Goal: Task Accomplishment & Management: Use online tool/utility

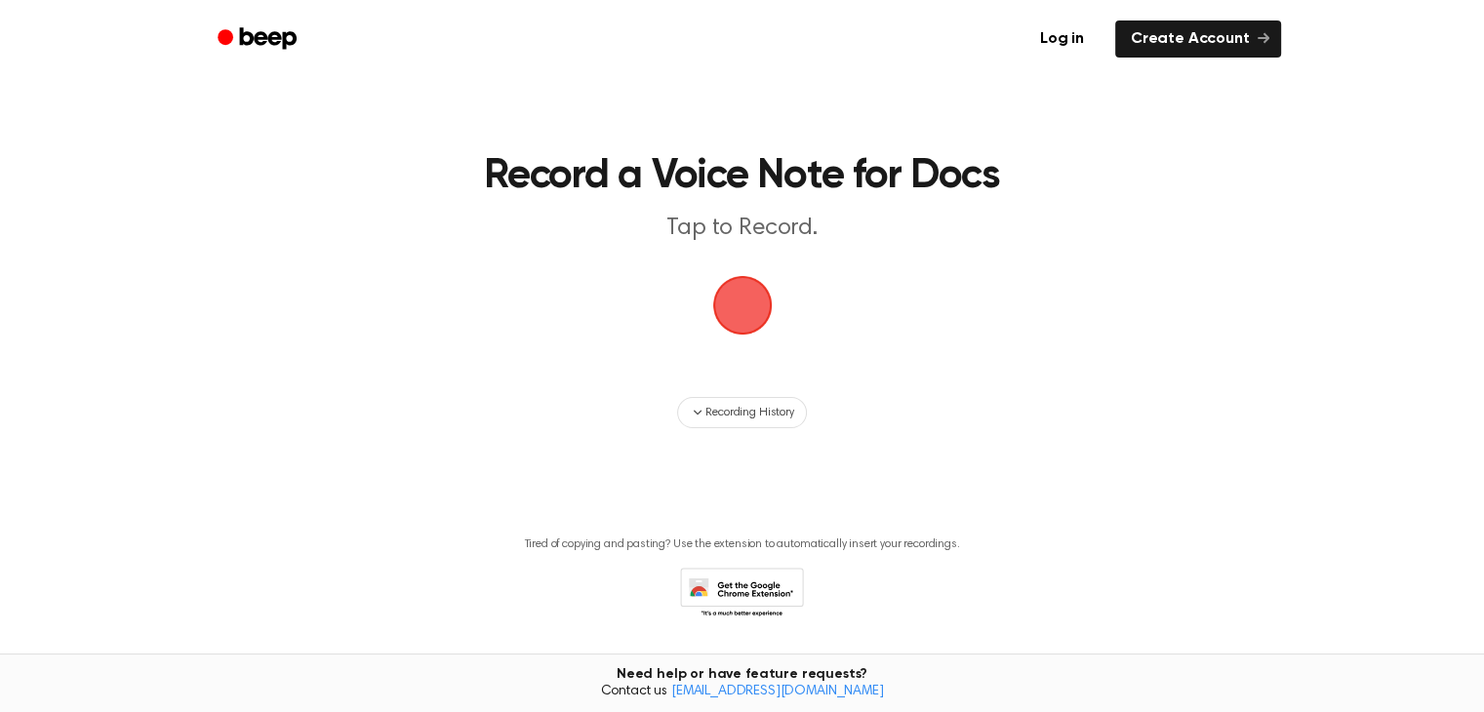
click at [1194, 39] on link "Create Account" at bounding box center [1198, 38] width 166 height 37
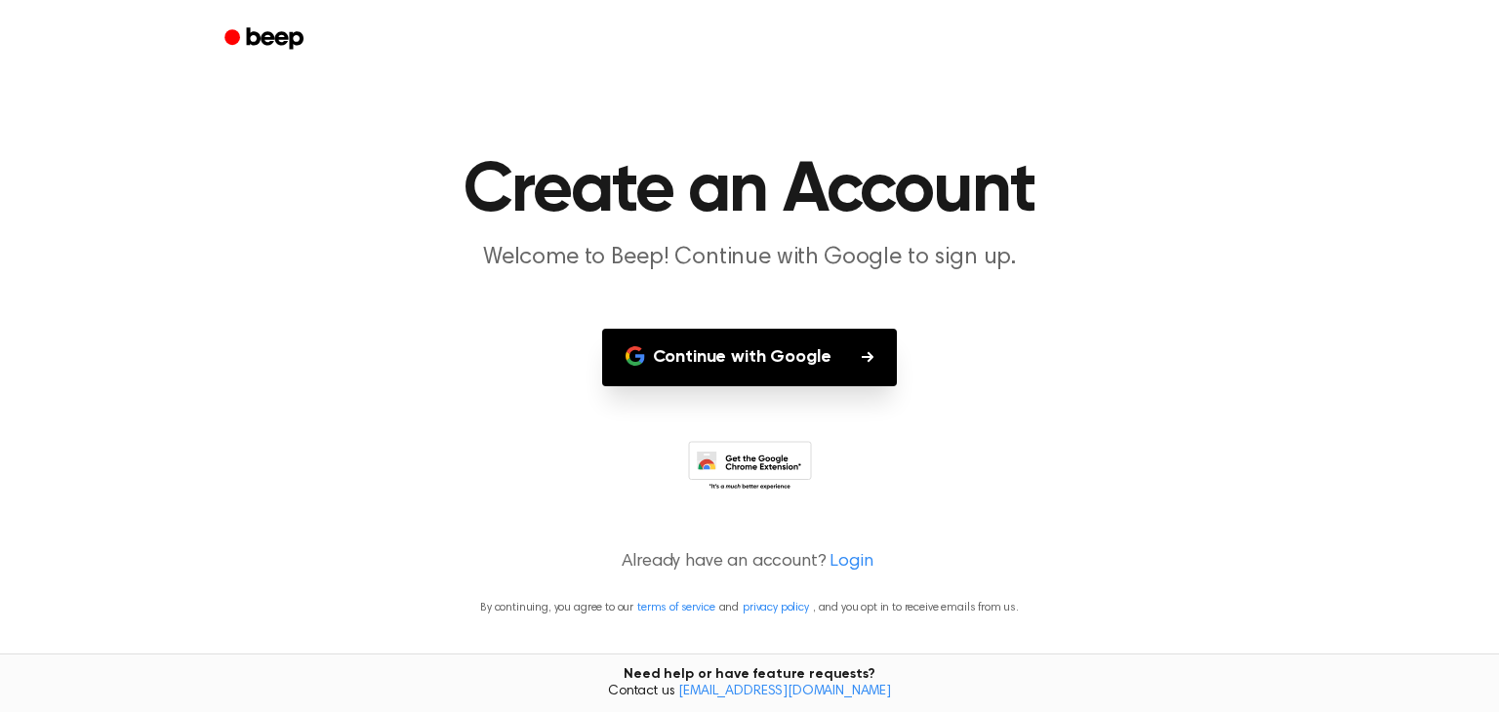
click at [726, 360] on button "Continue with Google" at bounding box center [750, 358] width 296 height 58
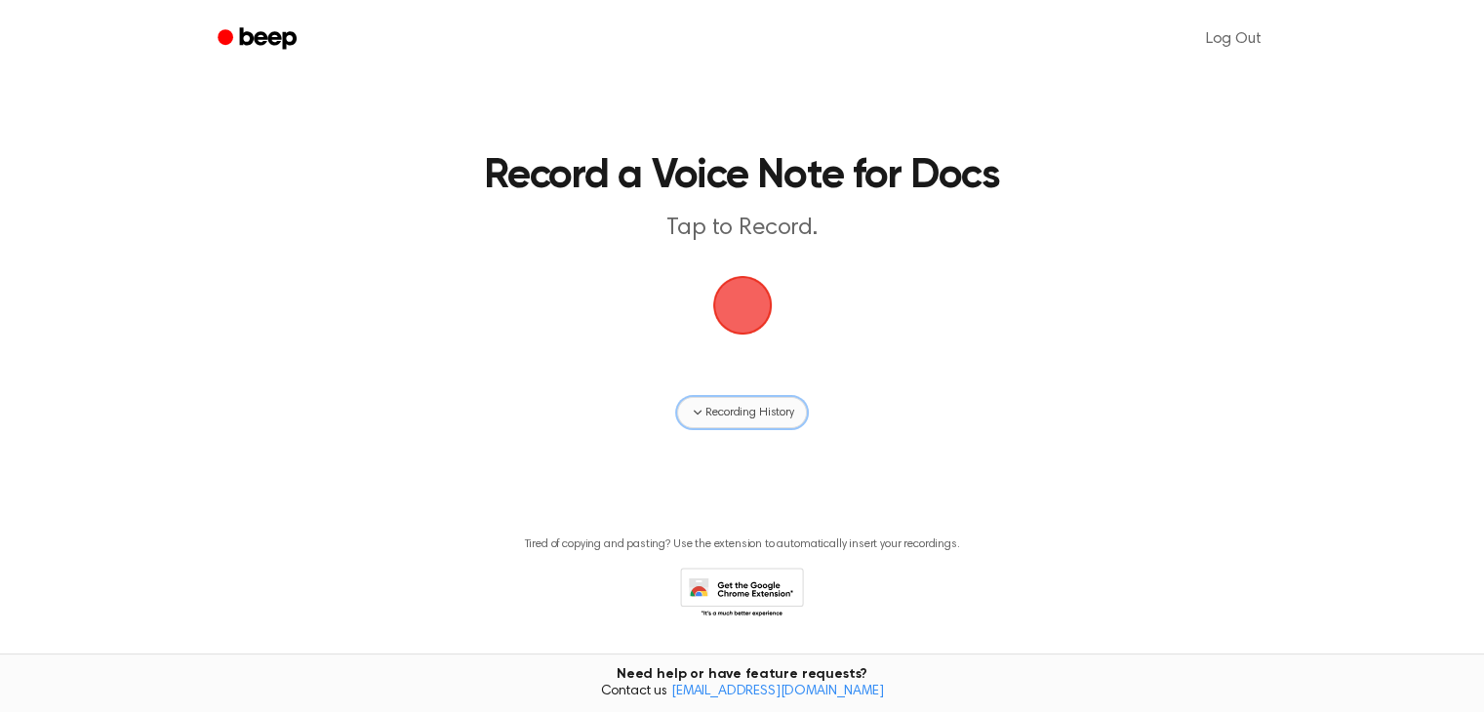
click at [738, 411] on span "Recording History" at bounding box center [749, 413] width 88 height 18
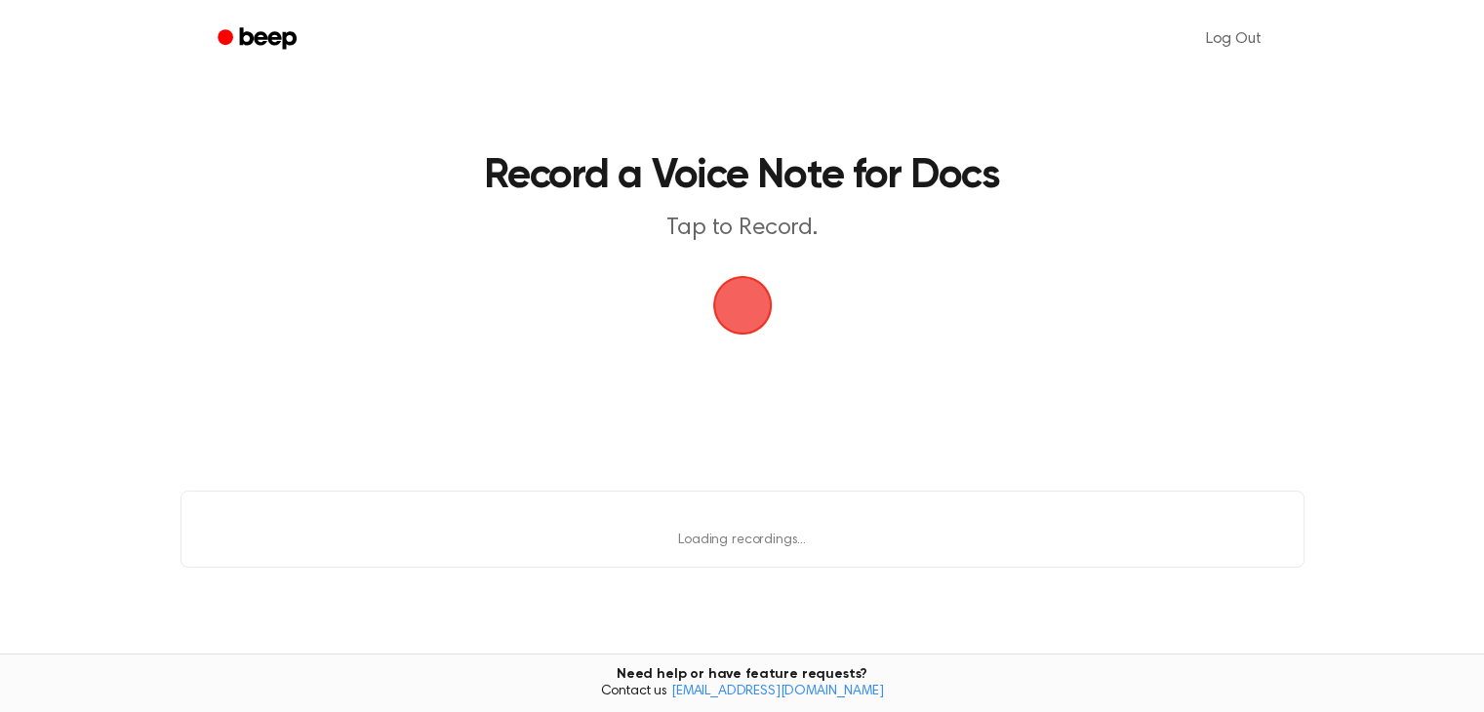
click at [745, 305] on span "button" at bounding box center [743, 305] width 80 height 80
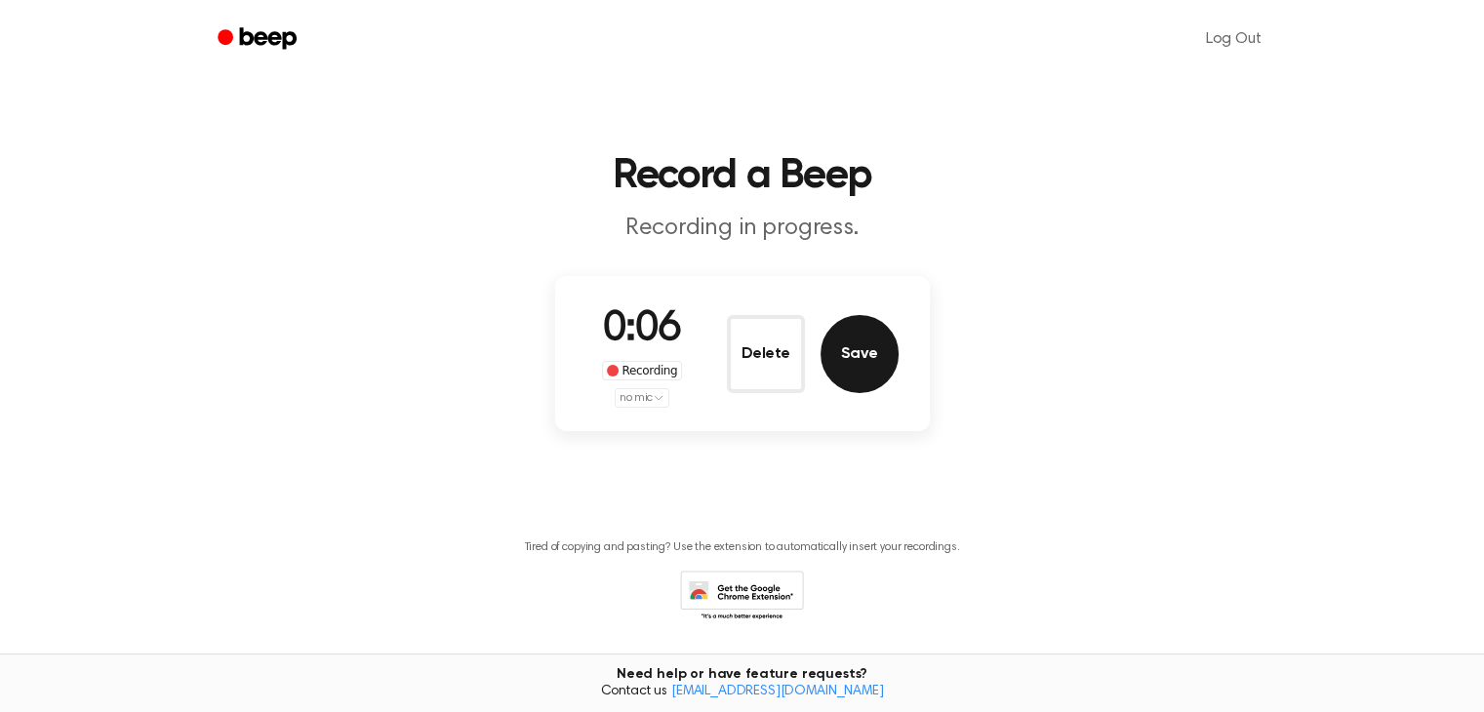
click at [854, 347] on button "Save" at bounding box center [860, 354] width 78 height 78
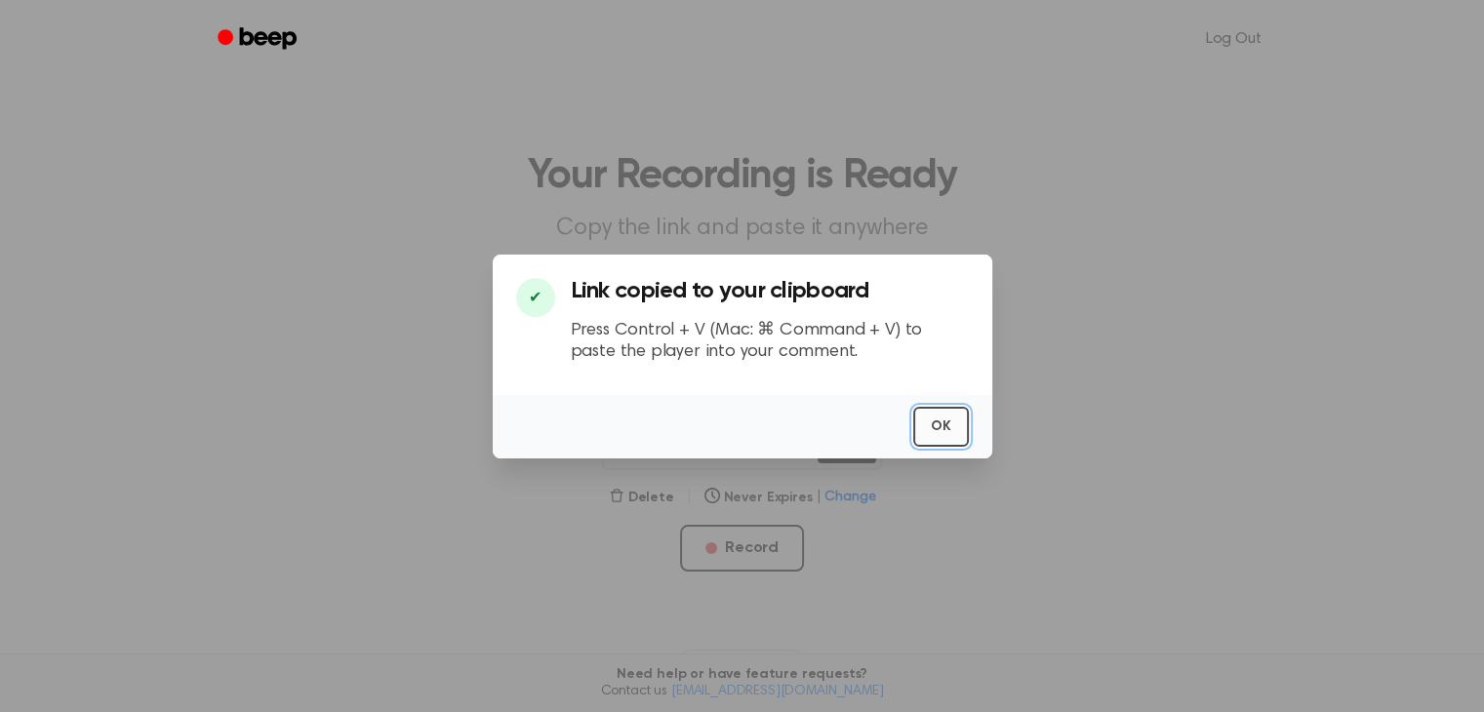
click at [935, 438] on button "OK" at bounding box center [941, 427] width 56 height 40
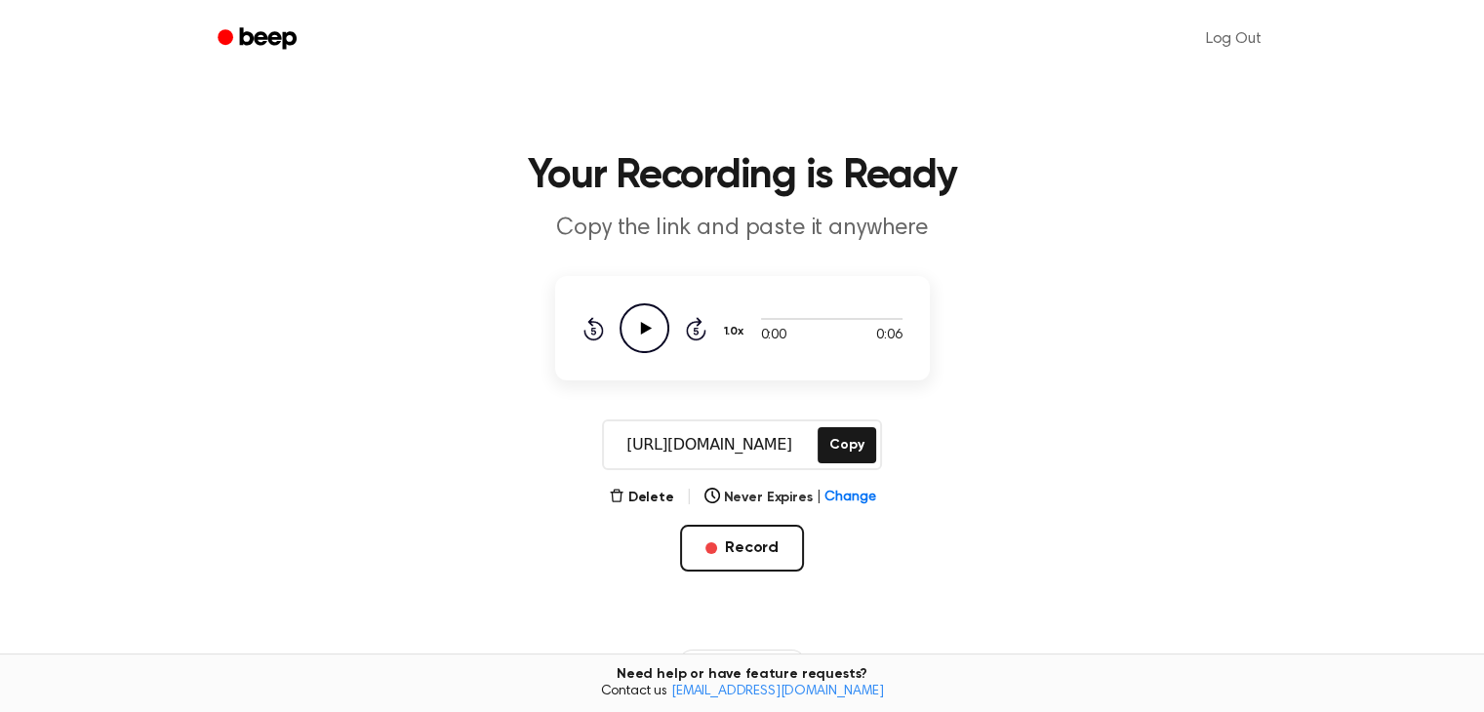
click at [631, 328] on icon "Play Audio" at bounding box center [645, 328] width 50 height 50
click at [643, 335] on icon "Play Audio" at bounding box center [645, 328] width 50 height 50
click at [641, 499] on button "Delete" at bounding box center [641, 498] width 65 height 20
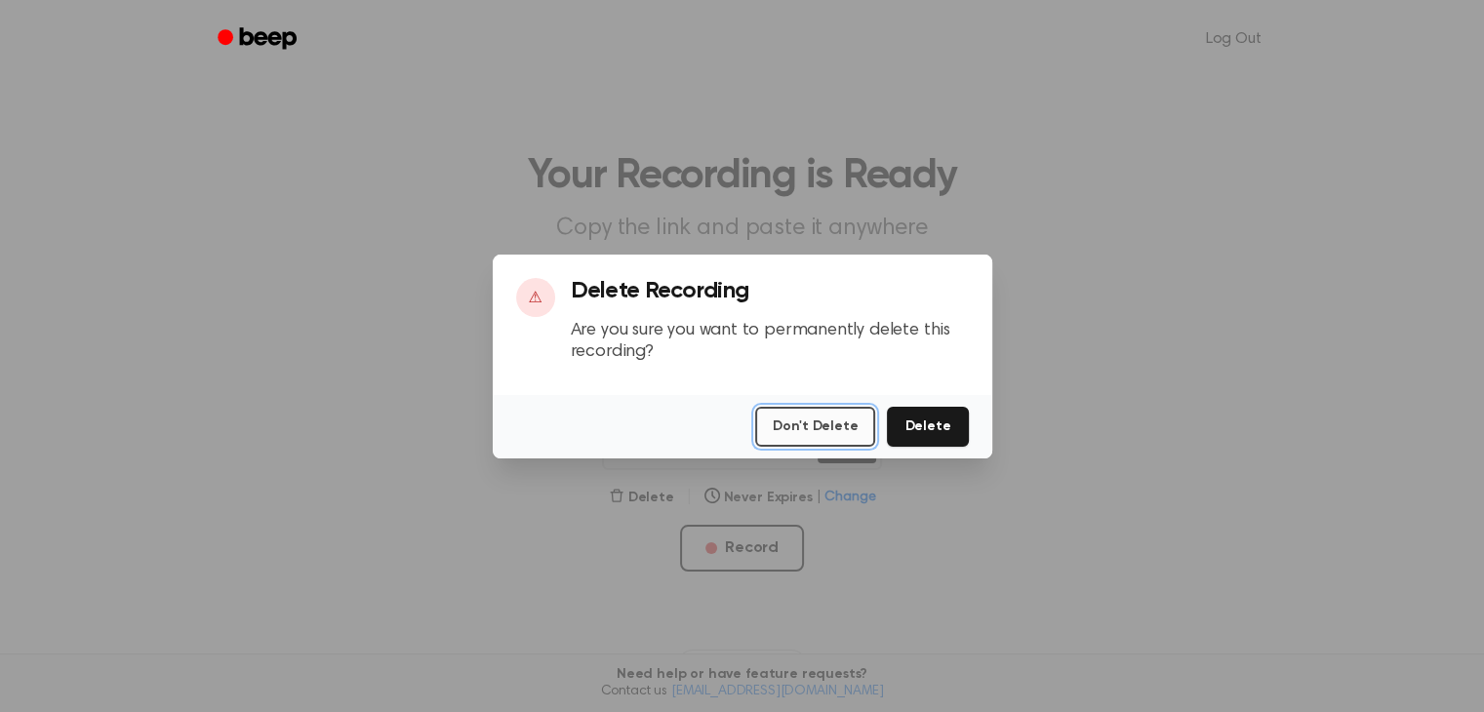
click at [835, 426] on button "Don't Delete" at bounding box center [815, 427] width 120 height 40
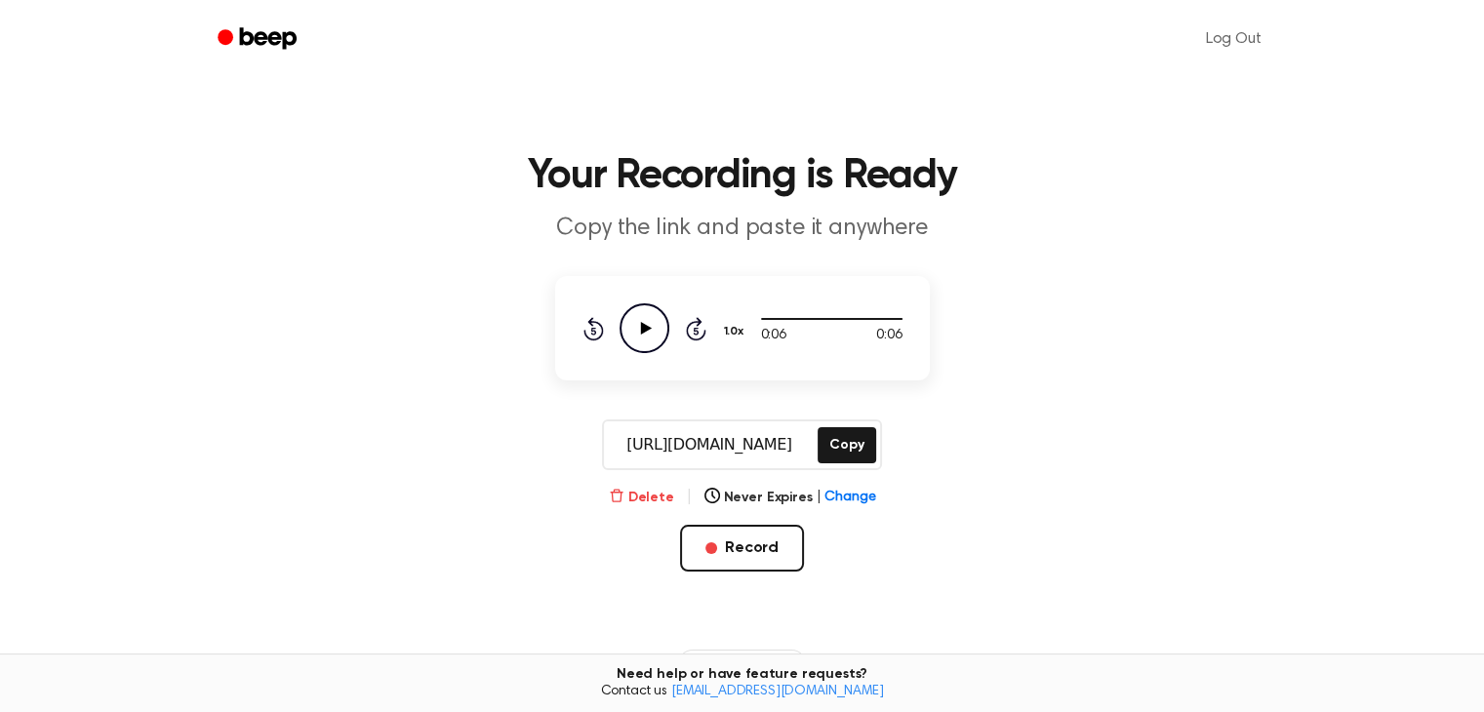
click at [661, 496] on button "Delete" at bounding box center [641, 498] width 65 height 20
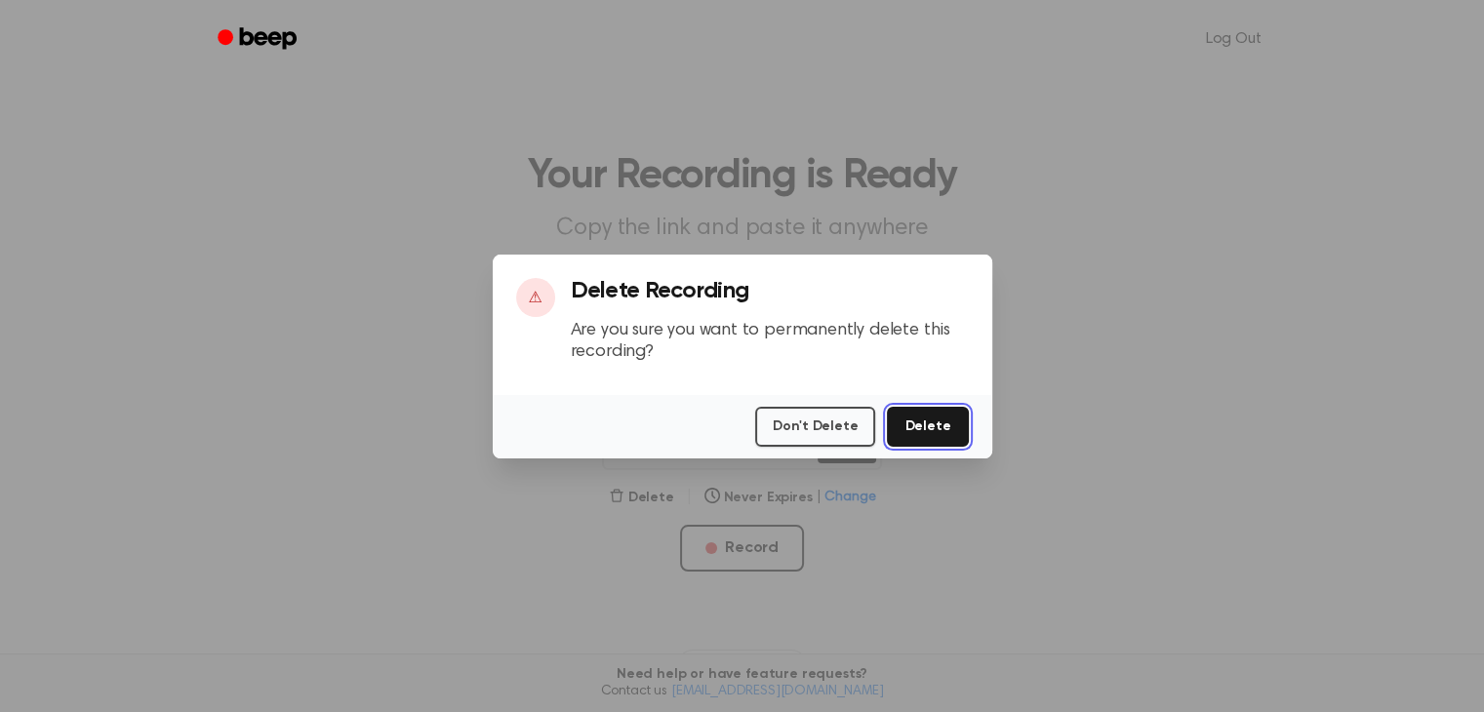
click at [931, 423] on button "Delete" at bounding box center [927, 427] width 81 height 40
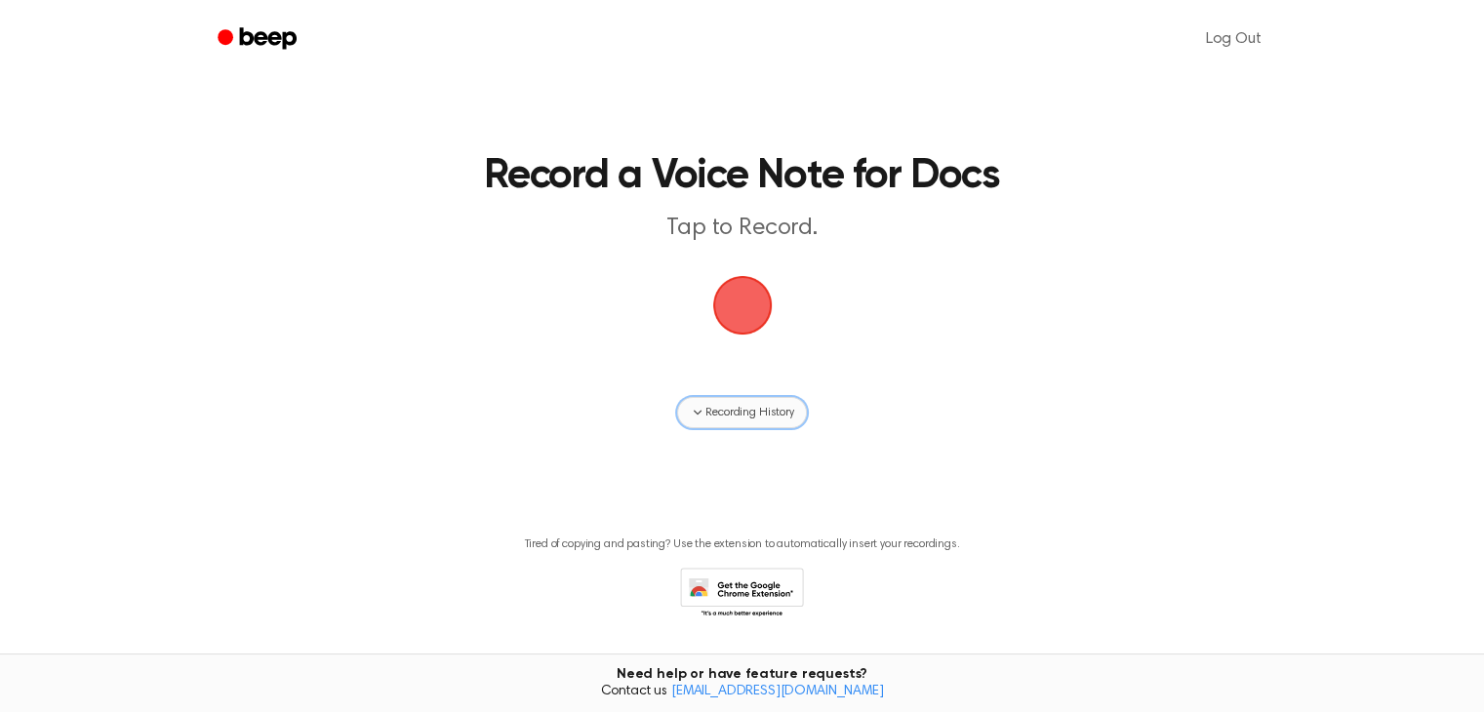
click at [742, 418] on span "Recording History" at bounding box center [749, 413] width 88 height 18
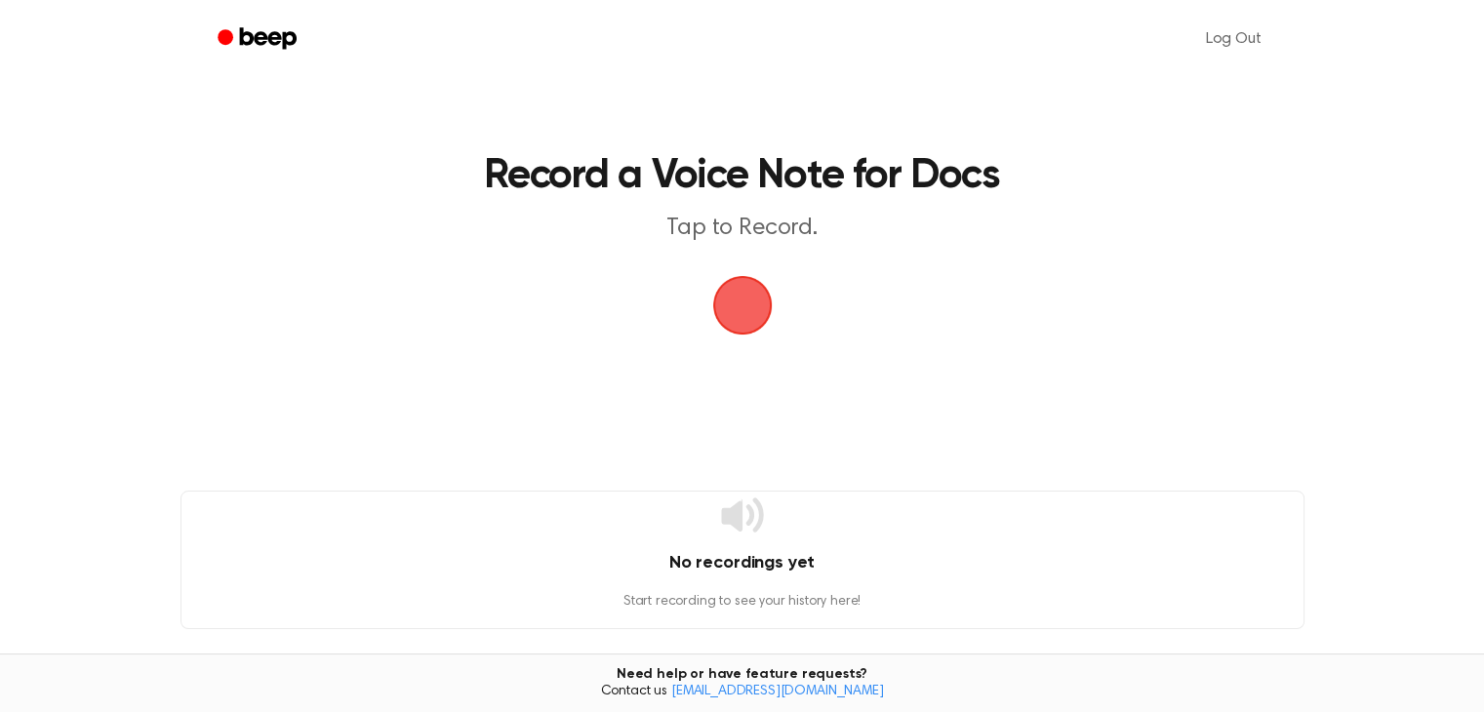
click at [736, 508] on icon at bounding box center [742, 515] width 42 height 34
click at [742, 551] on h4 "No recordings yet" at bounding box center [742, 563] width 1122 height 26
click at [727, 566] on h4 "No recordings yet" at bounding box center [742, 563] width 1122 height 26
click at [736, 297] on span "button" at bounding box center [741, 305] width 63 height 63
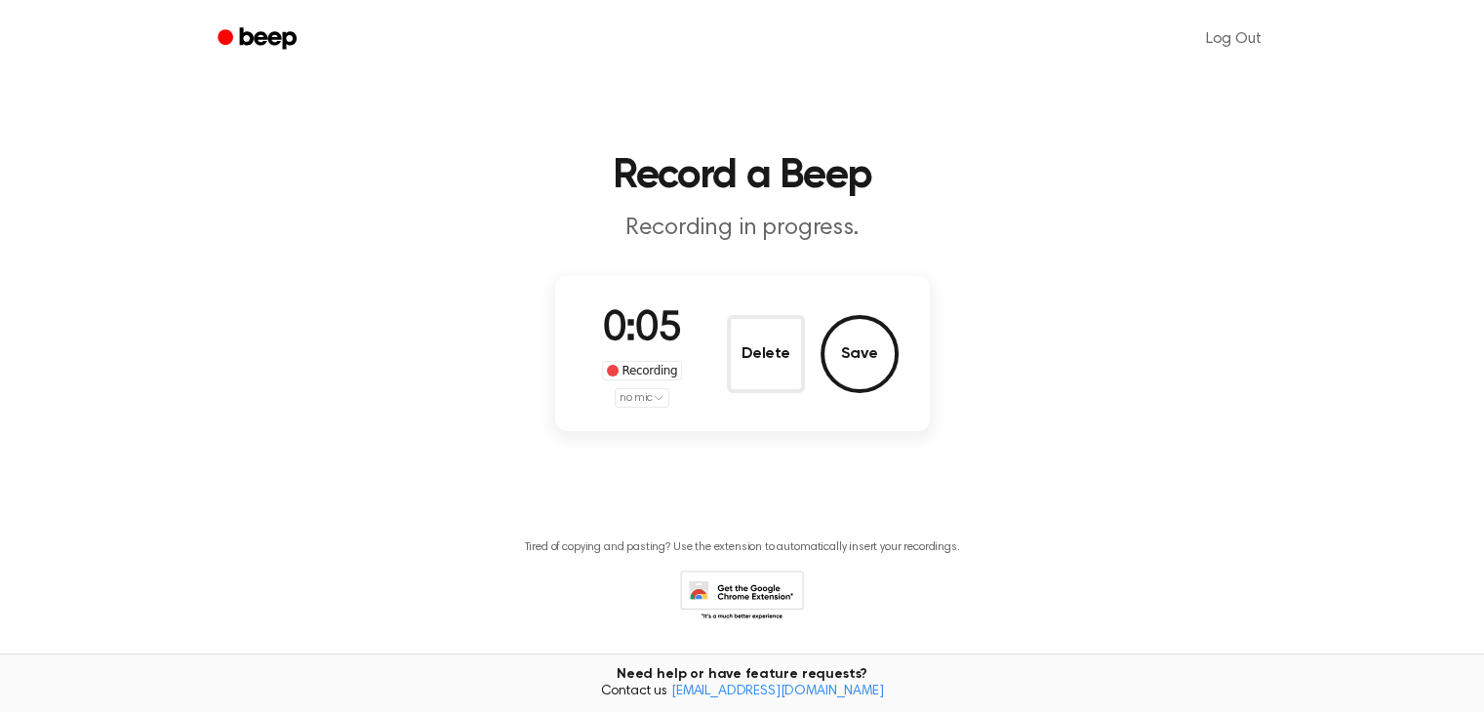
click at [650, 399] on html "Log Out Record a Beep Recording in progress. 0:05 Recording no mic Delete Save …" at bounding box center [742, 386] width 1484 height 773
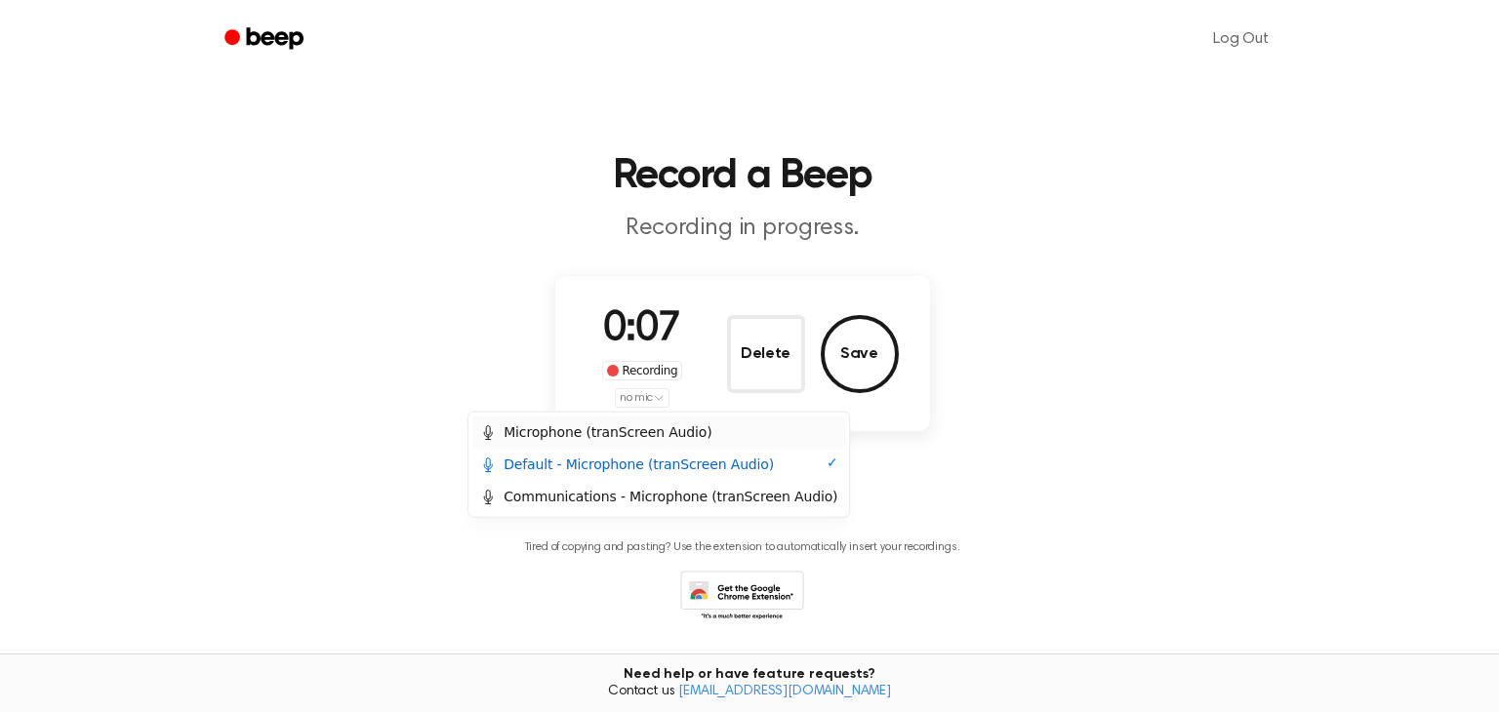
click at [643, 431] on div "Microphone (tranScreen Audio)" at bounding box center [595, 433] width 231 height 20
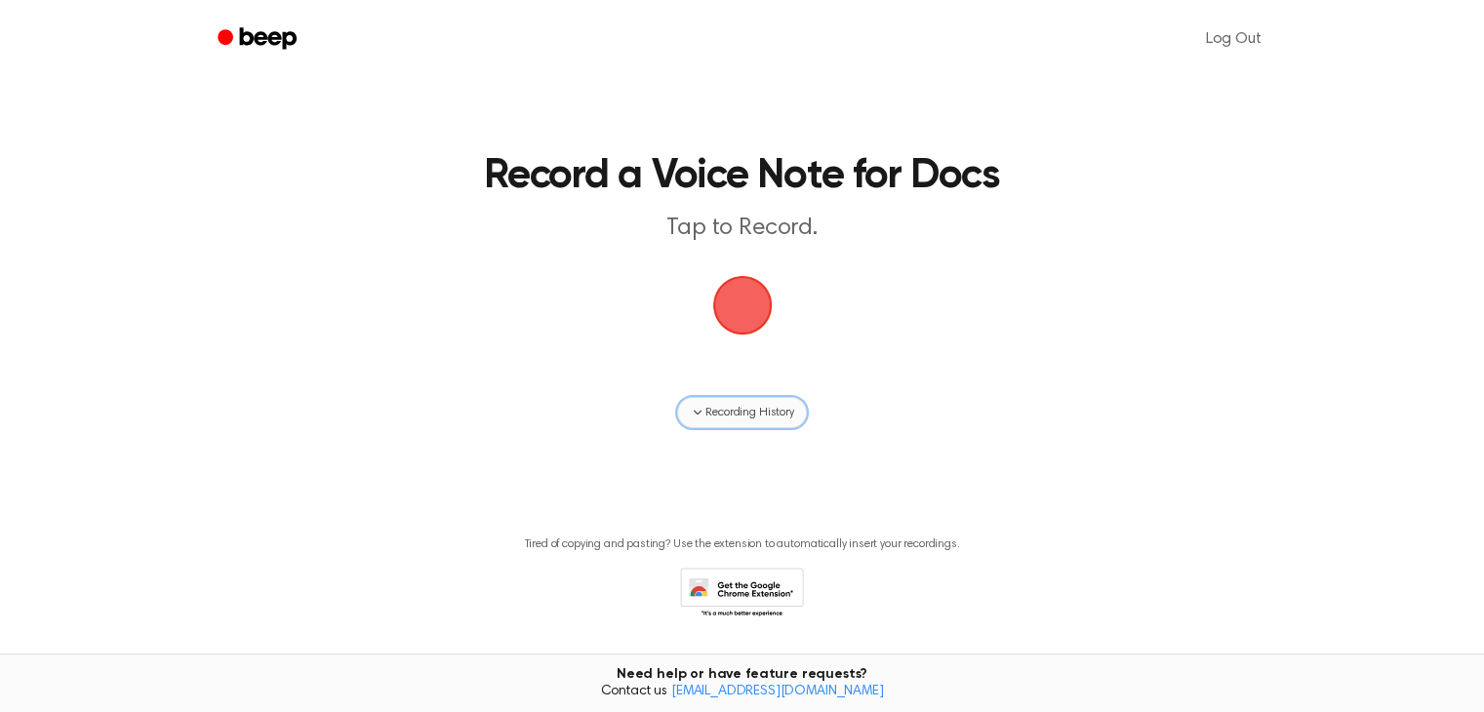
click at [735, 415] on span "Recording History" at bounding box center [749, 413] width 88 height 18
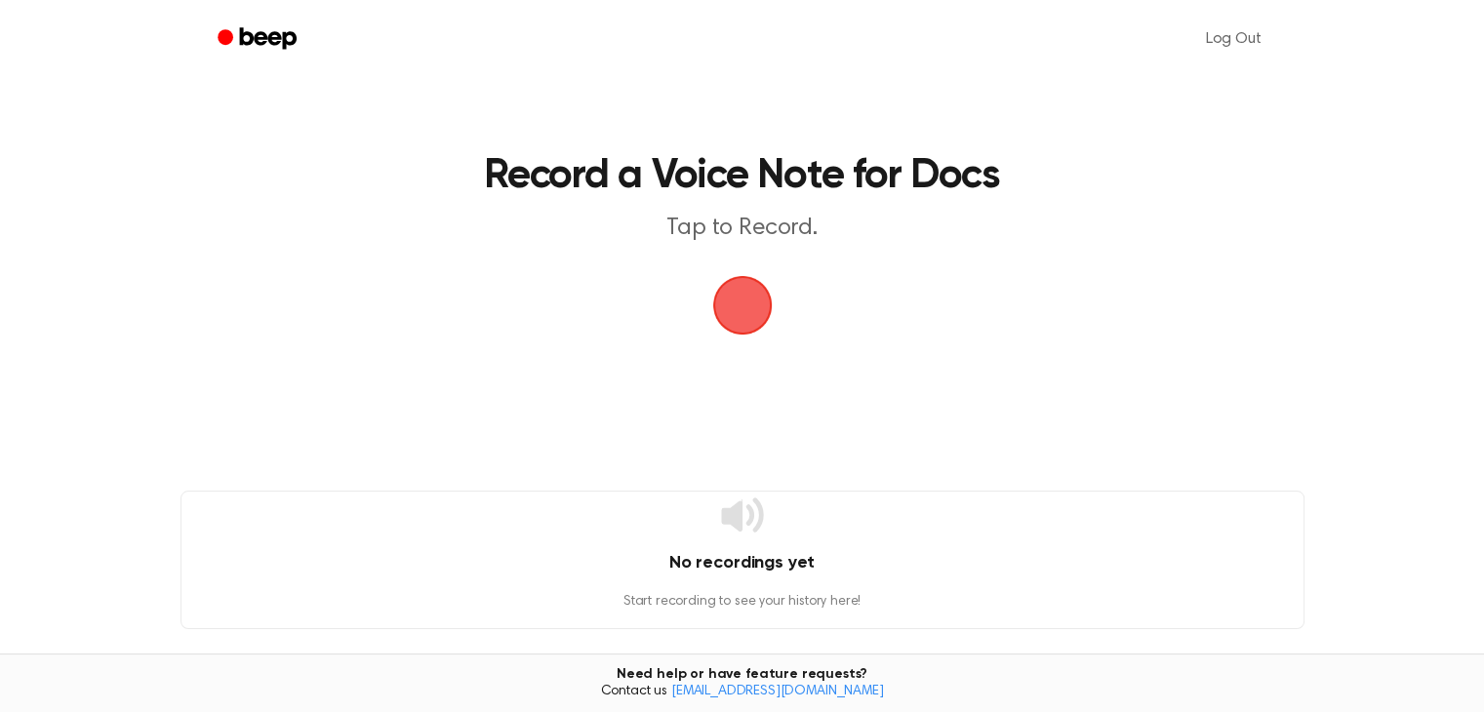
click at [739, 317] on span "button" at bounding box center [742, 306] width 60 height 60
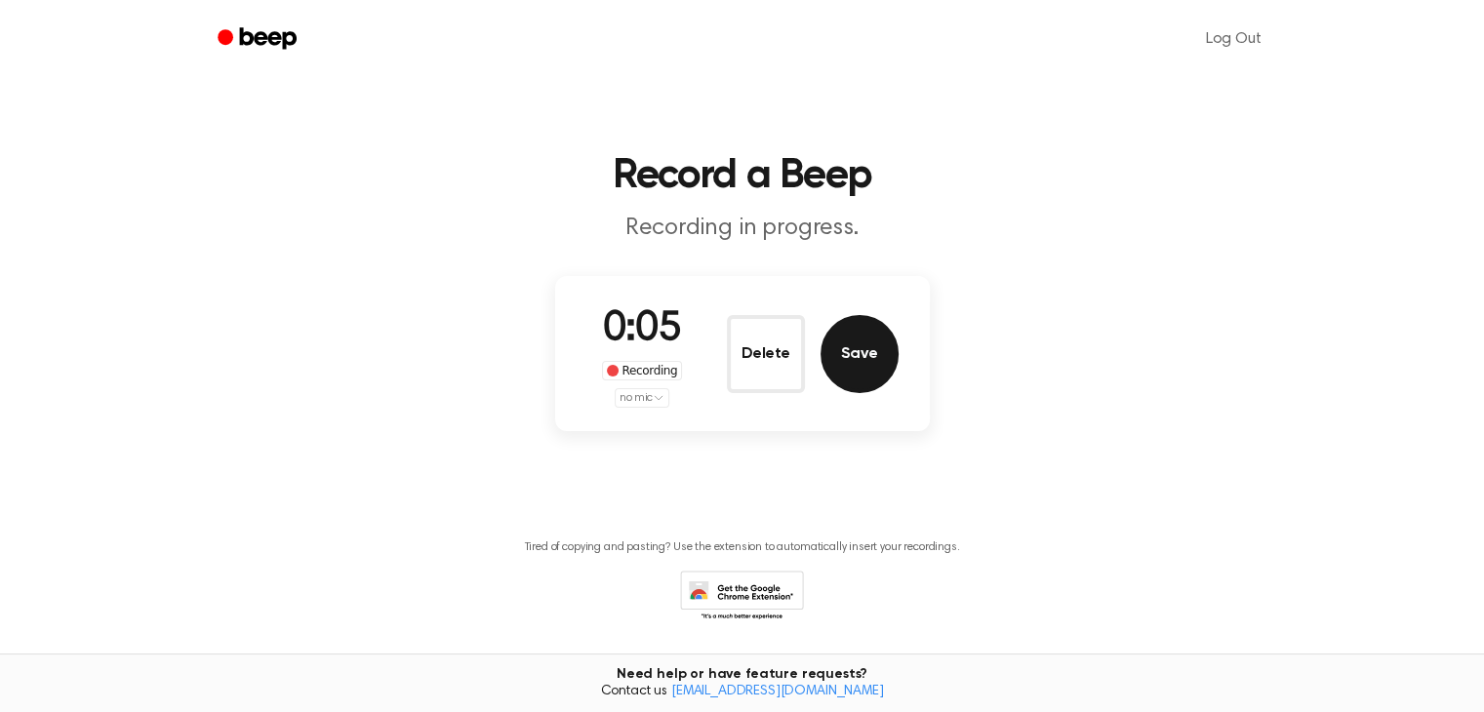
click at [862, 344] on button "Save" at bounding box center [860, 354] width 78 height 78
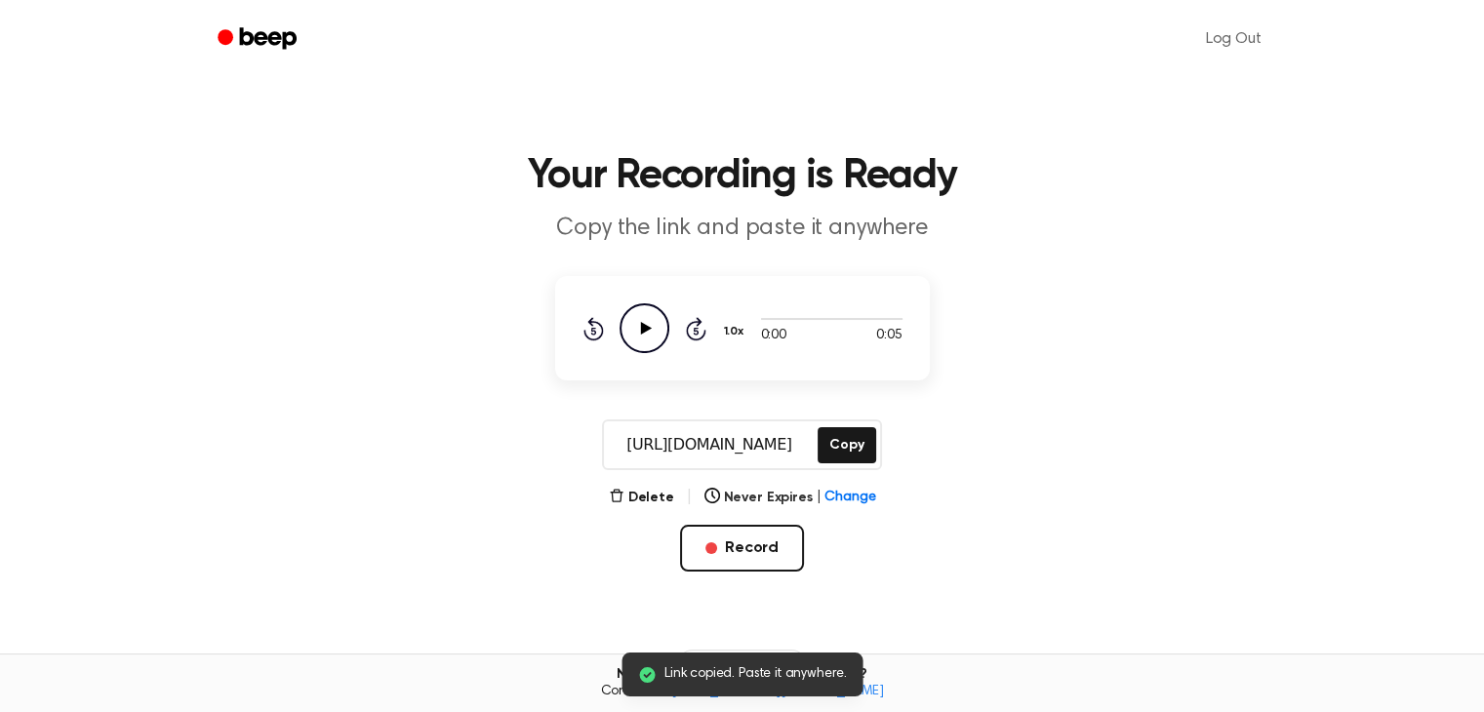
click at [646, 341] on icon "Play Audio" at bounding box center [645, 328] width 50 height 50
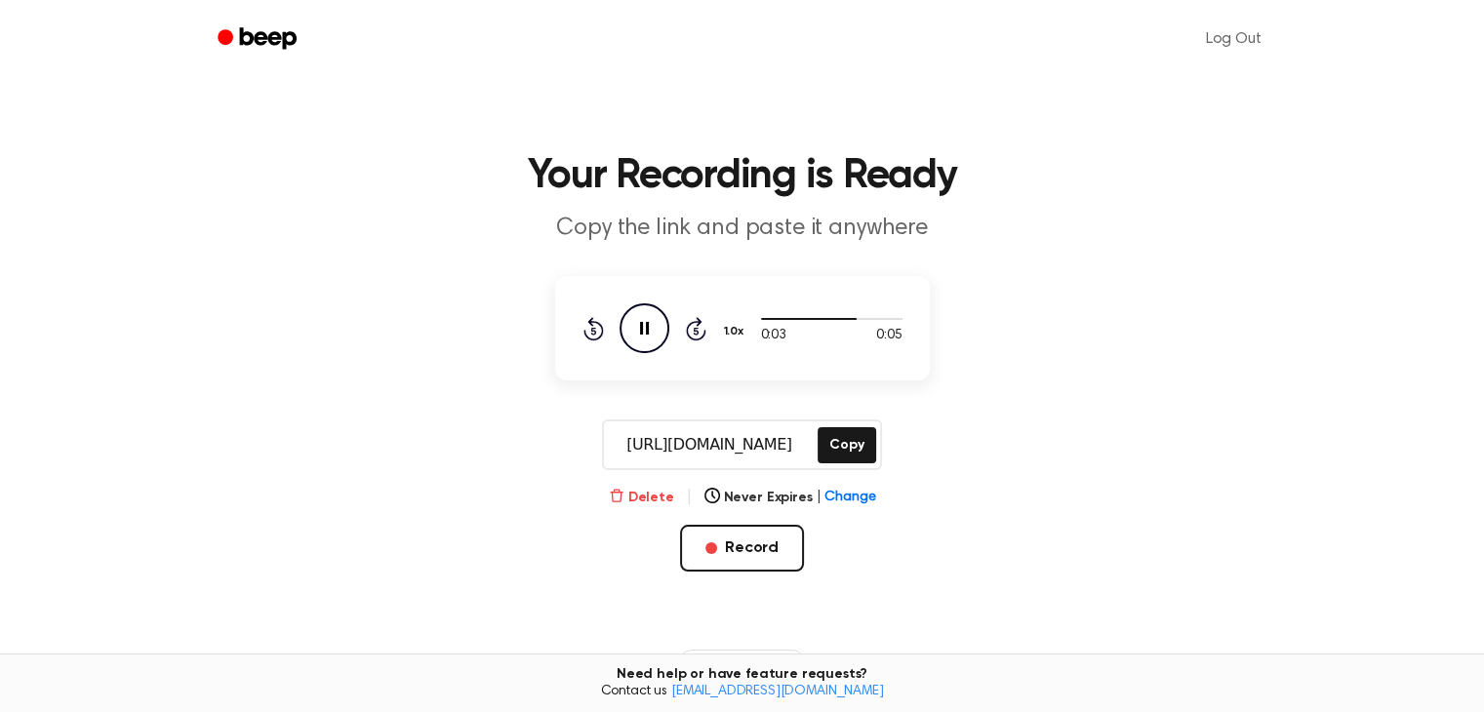
click at [660, 504] on button "Delete" at bounding box center [641, 498] width 65 height 20
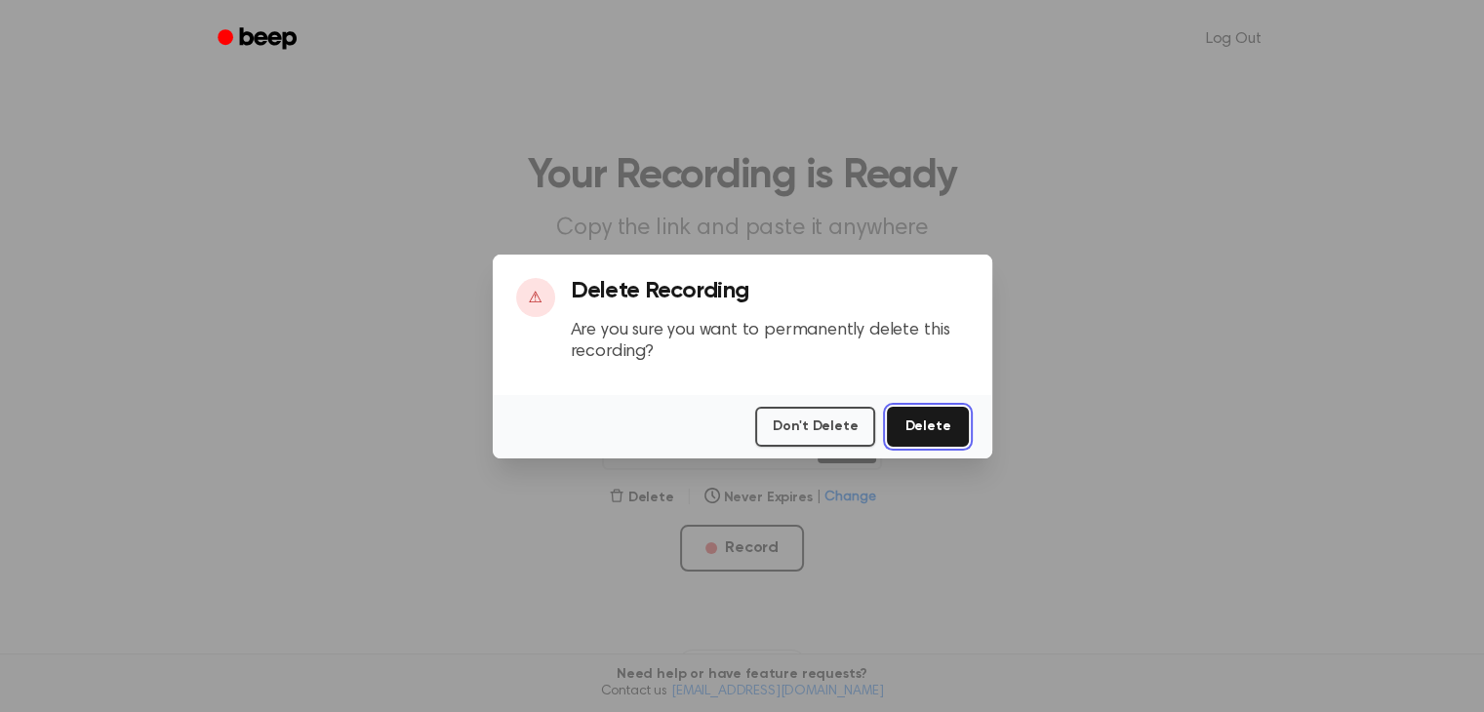
click at [922, 424] on button "Delete" at bounding box center [927, 427] width 81 height 40
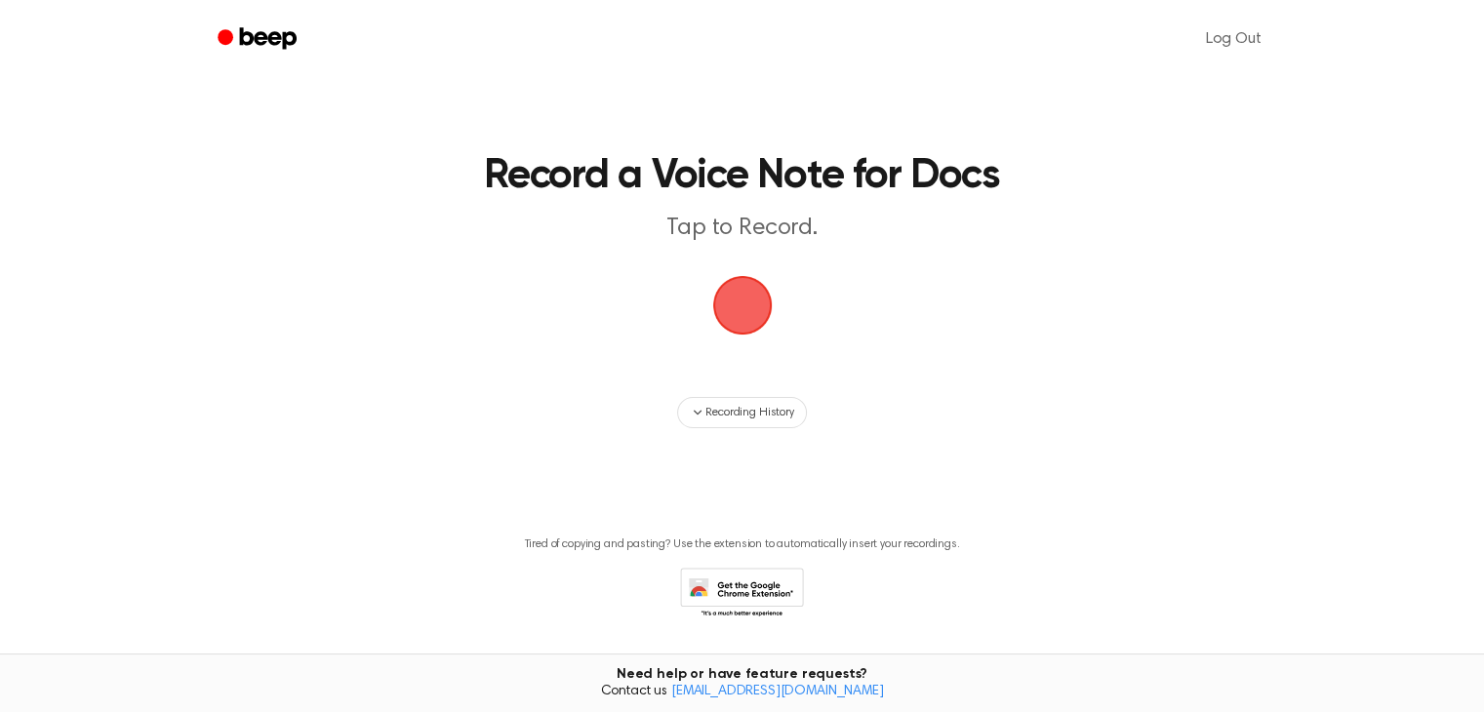
click at [733, 302] on span "button" at bounding box center [742, 306] width 60 height 60
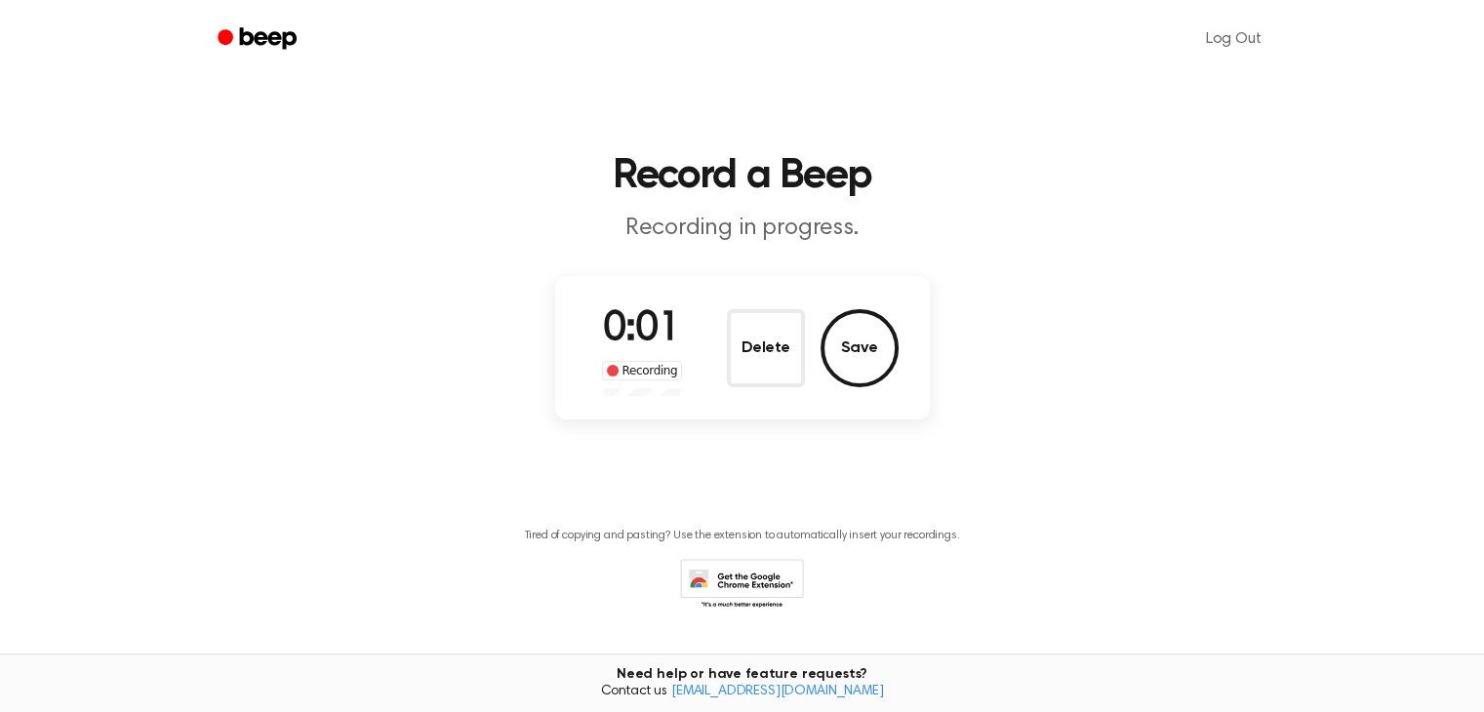
click at [665, 366] on div "Recording" at bounding box center [642, 371] width 81 height 20
click at [665, 376] on div "Recording" at bounding box center [642, 371] width 81 height 20
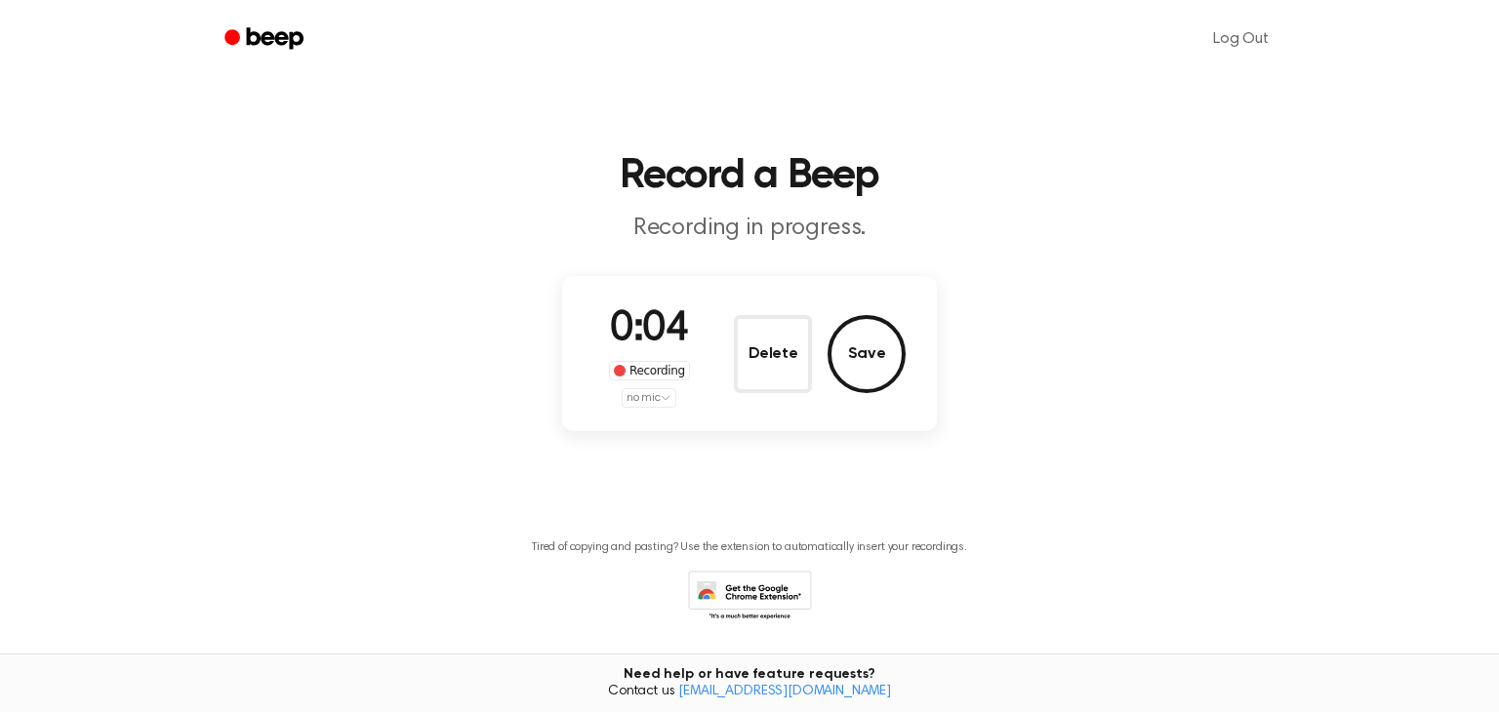
click at [649, 401] on html "Log Out Record a Beep Recording in progress. 0:04 Recording no mic Delete Save …" at bounding box center [749, 386] width 1499 height 773
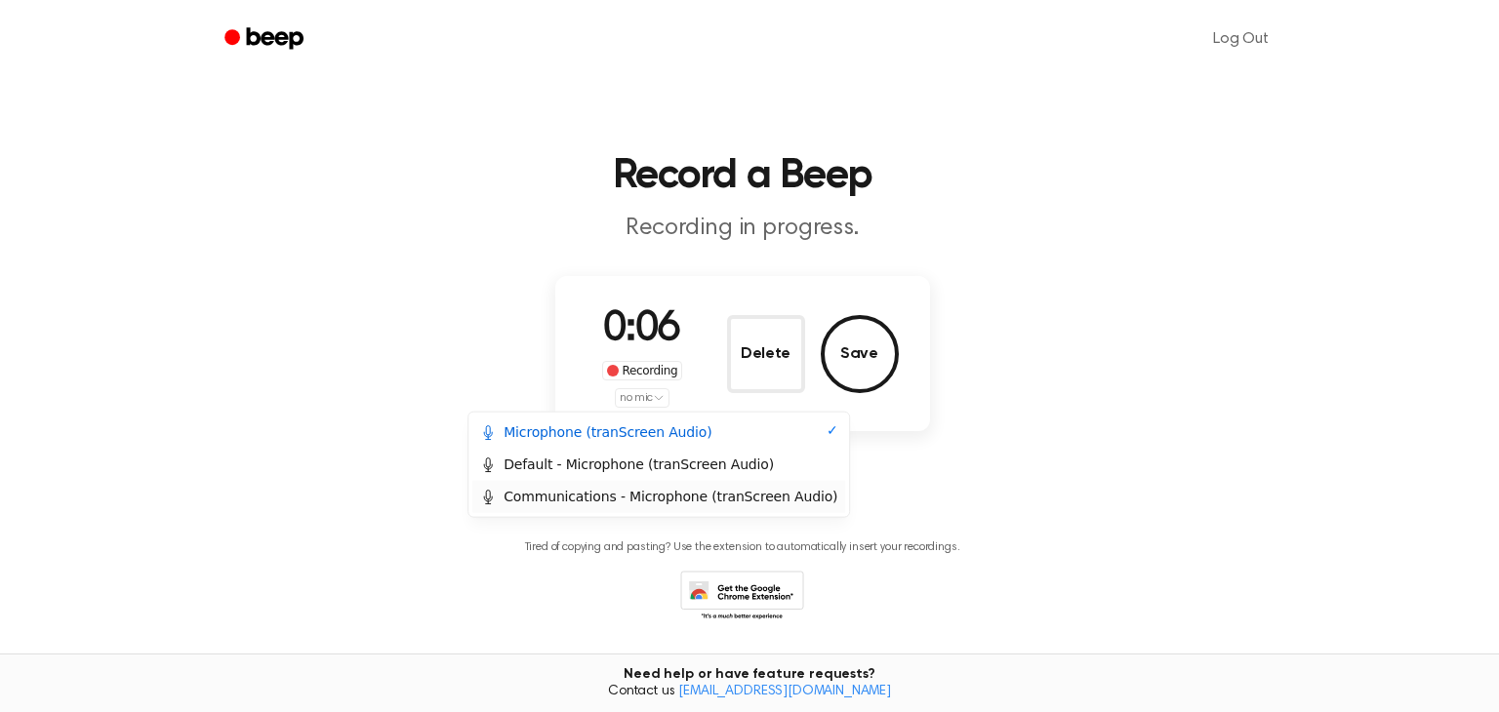
click at [656, 497] on div "Communications - Microphone (tranScreen Audio)" at bounding box center [658, 497] width 357 height 20
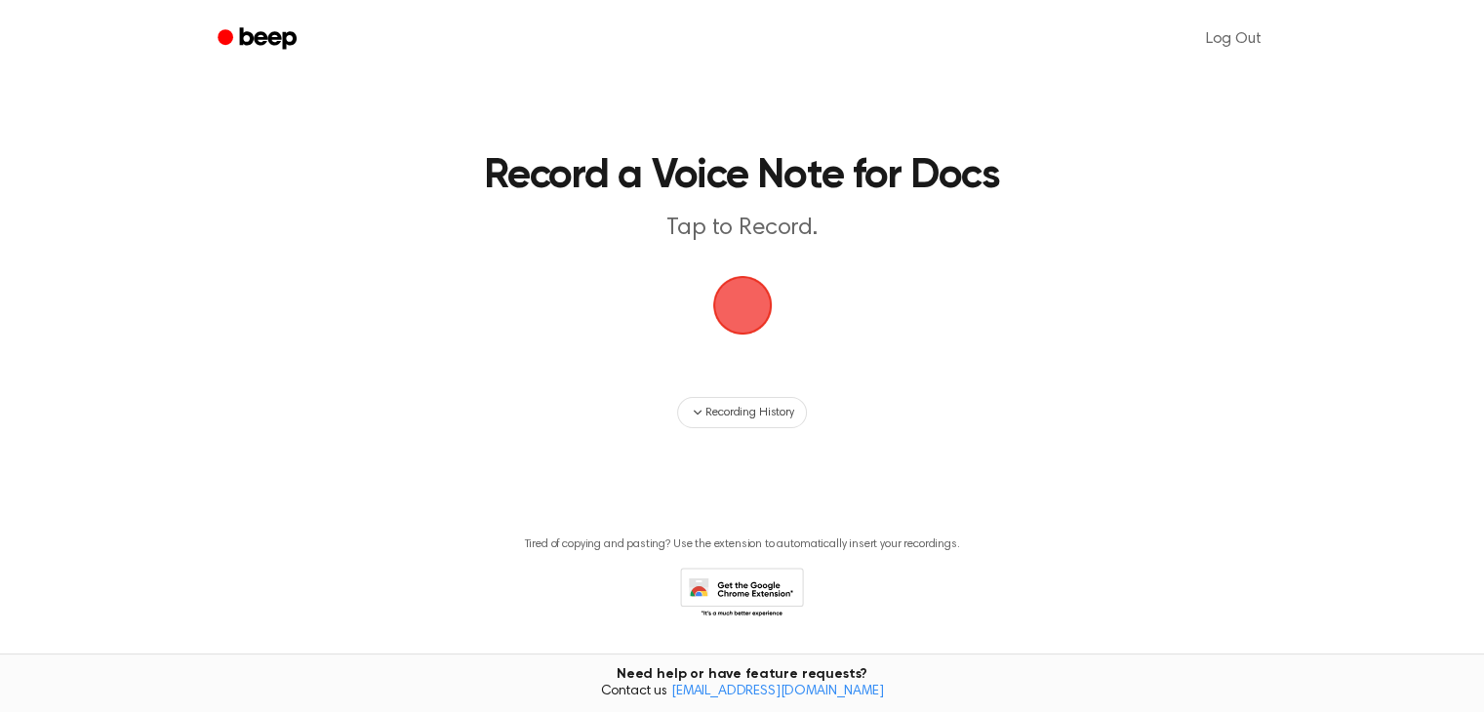
click at [737, 314] on span "button" at bounding box center [741, 305] width 63 height 63
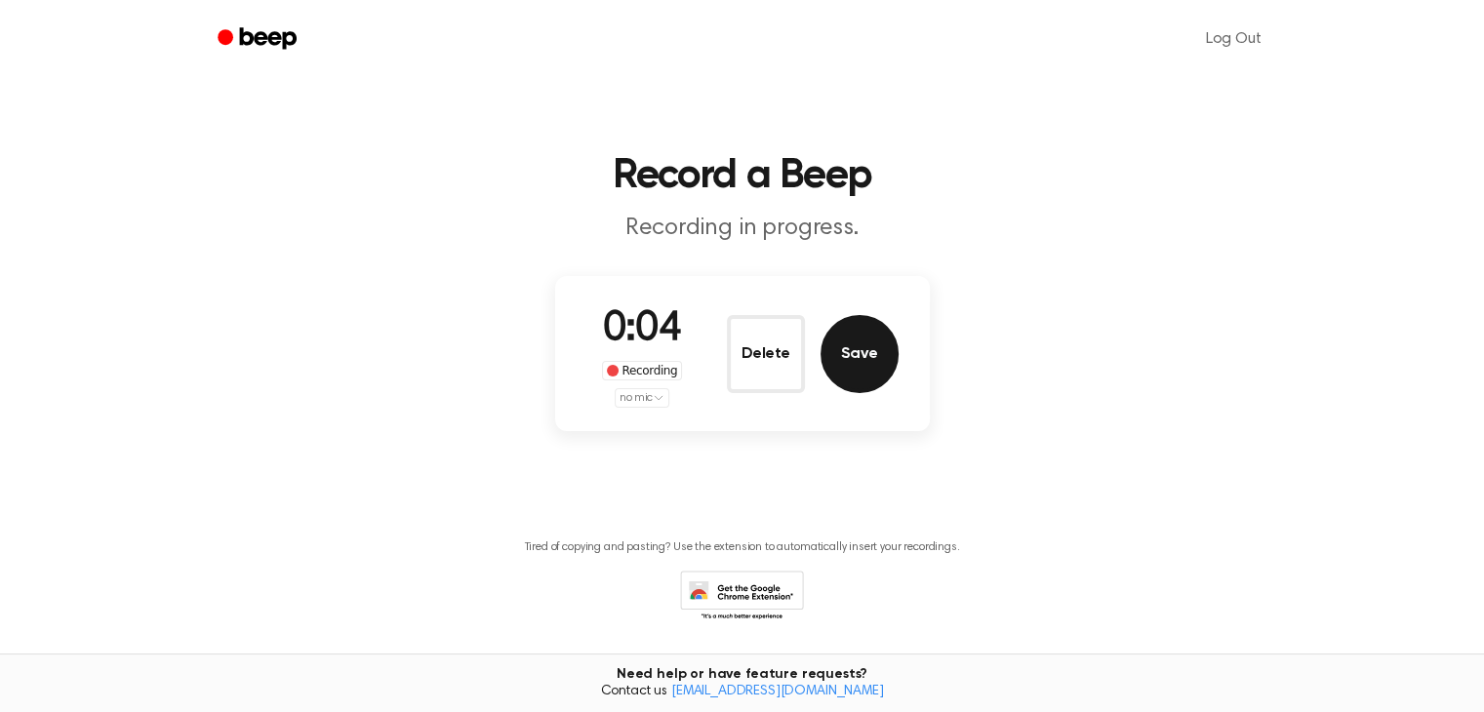
click at [872, 359] on button "Save" at bounding box center [860, 354] width 78 height 78
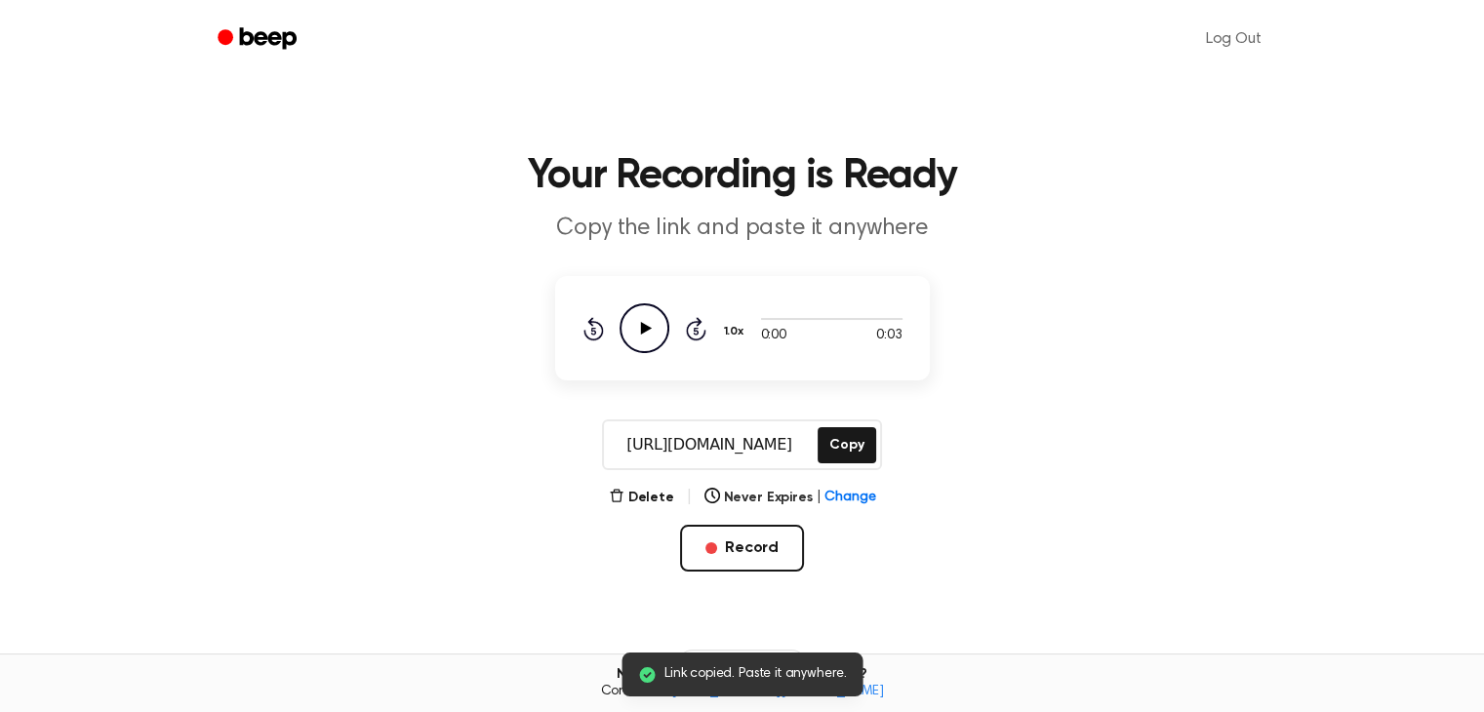
click at [632, 332] on icon "Play Audio" at bounding box center [645, 328] width 50 height 50
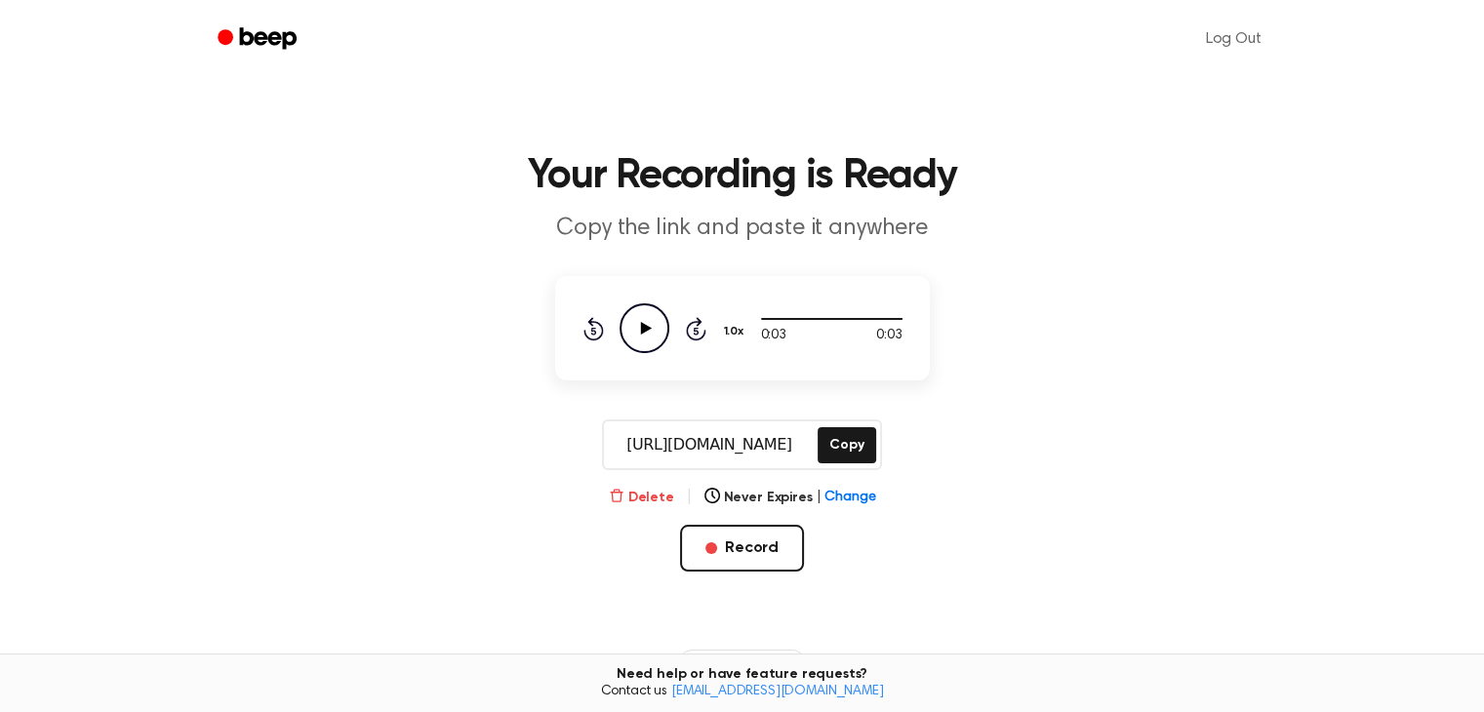
click at [659, 497] on button "Delete" at bounding box center [641, 498] width 65 height 20
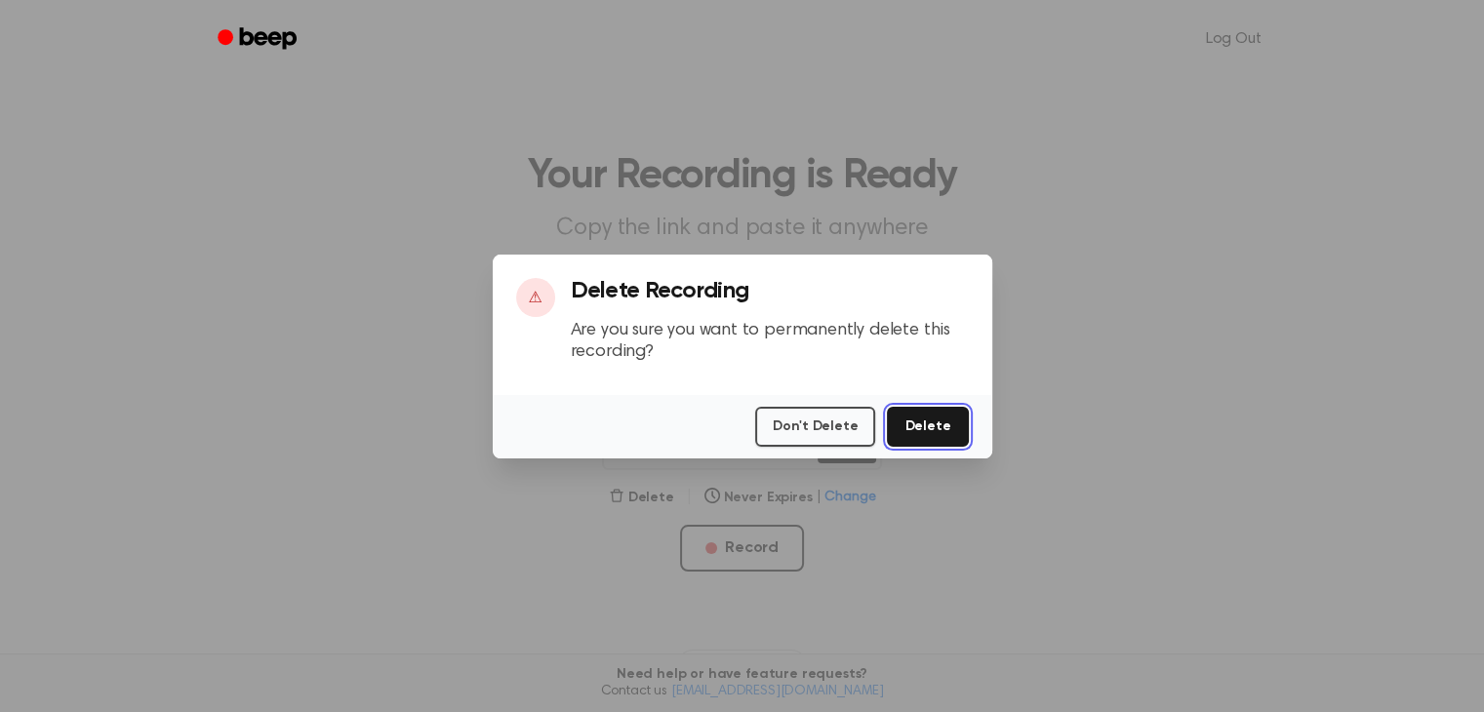
click at [929, 423] on button "Delete" at bounding box center [927, 427] width 81 height 40
